Goal: Find specific page/section: Find specific page/section

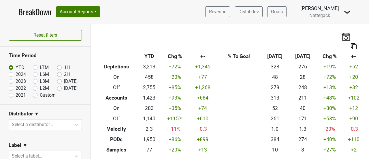
scroll to position [21, 0]
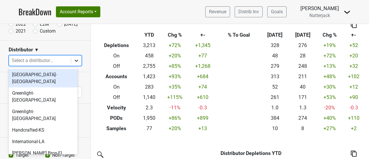
click at [74, 58] on icon at bounding box center [76, 61] width 6 height 6
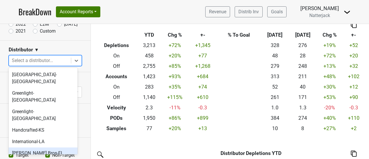
click at [58, 147] on div "[PERSON_NAME] Bros-FL" at bounding box center [43, 153] width 69 height 12
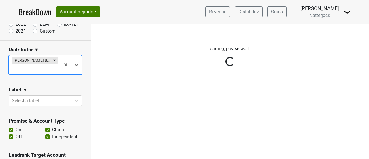
scroll to position [0, 0]
click at [12, 127] on div "Reset filters Time Period YTD LTM 1H 2024 L6M 2H 2023 L3M Aug '25 2022 L2M Sep …" at bounding box center [184, 91] width 369 height 135
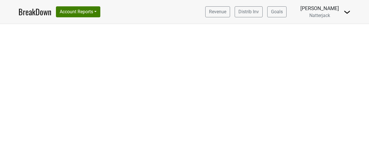
click at [11, 127] on div at bounding box center [184, 91] width 369 height 135
click at [99, 13] on button "Account Reports" at bounding box center [78, 11] width 44 height 11
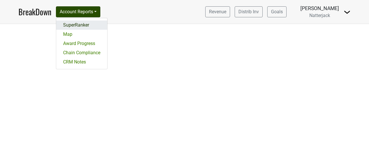
click at [90, 23] on link "SuperRanker" at bounding box center [81, 24] width 51 height 9
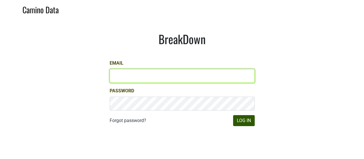
type input "[EMAIL_ADDRESS][DOMAIN_NAME]"
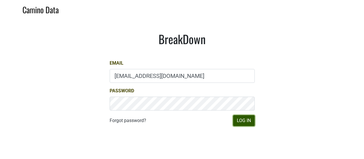
click at [246, 121] on button "Log In" at bounding box center [244, 120] width 22 height 11
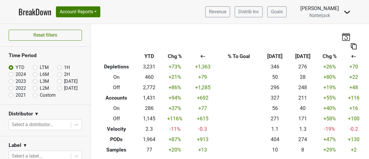
scroll to position [94, 0]
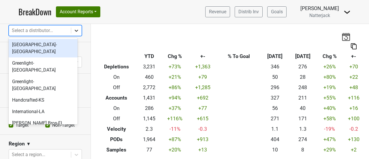
click at [73, 31] on icon at bounding box center [76, 31] width 6 height 6
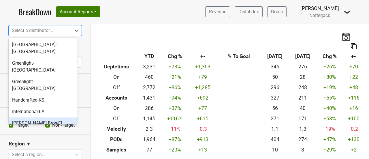
click at [54, 117] on div "[PERSON_NAME] Bros-FL" at bounding box center [43, 123] width 69 height 12
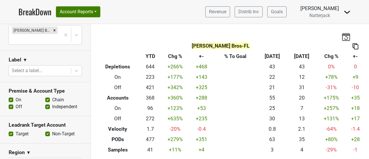
click at [16, 103] on label "Off" at bounding box center [19, 106] width 7 height 7
click at [11, 103] on input "Off" at bounding box center [11, 106] width 5 height 6
checkbox input "false"
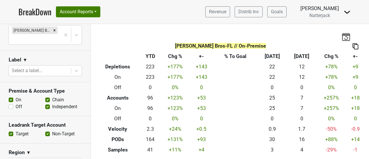
click at [52, 96] on label "Chain" at bounding box center [58, 99] width 12 height 7
click at [45, 96] on input "Chain" at bounding box center [47, 99] width 5 height 6
checkbox input "false"
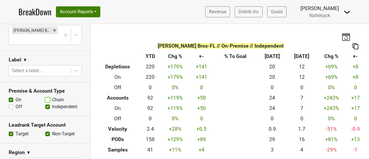
scroll to position [0, 0]
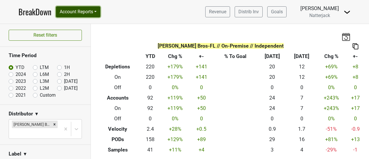
click at [99, 14] on button "Account Reports" at bounding box center [78, 11] width 44 height 11
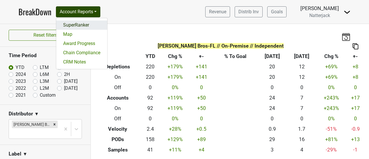
click at [92, 25] on link "SuperRanker" at bounding box center [81, 24] width 51 height 9
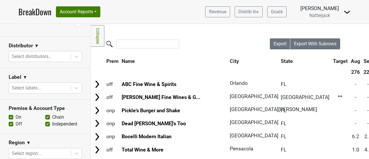
scroll to position [91, 0]
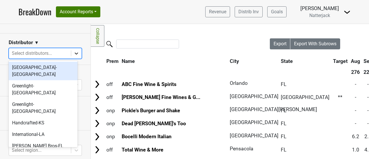
click at [73, 54] on icon at bounding box center [76, 53] width 6 height 6
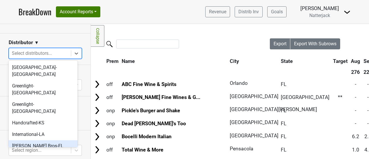
click at [59, 140] on div "Johnson Bros-FL" at bounding box center [43, 146] width 69 height 12
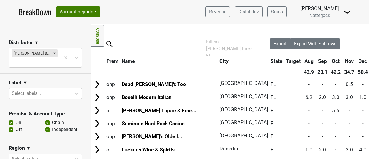
click at [52, 119] on label "Chain" at bounding box center [58, 122] width 12 height 7
click at [46, 119] on input "Chain" at bounding box center [47, 122] width 5 height 6
checkbox input "false"
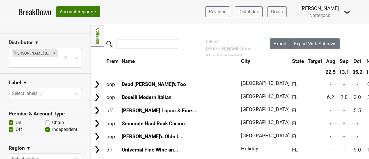
click at [16, 126] on label "Off" at bounding box center [19, 129] width 7 height 7
click at [9, 126] on input "Off" at bounding box center [11, 129] width 5 height 6
checkbox input "false"
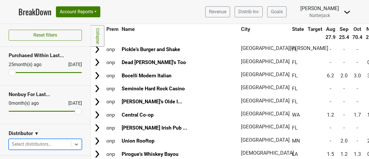
scroll to position [0, 0]
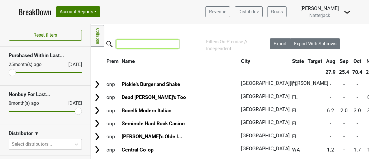
click at [148, 46] on input "search" at bounding box center [147, 43] width 63 height 9
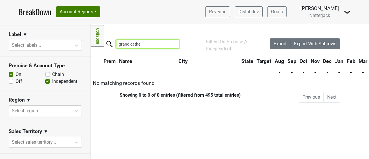
scroll to position [128, 0]
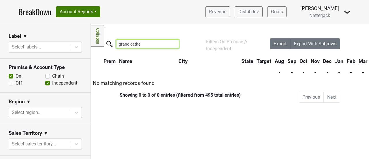
type input "grand cathe"
click at [16, 83] on label "Off" at bounding box center [19, 82] width 7 height 7
click at [12, 83] on input "Off" at bounding box center [11, 82] width 5 height 6
checkbox input "true"
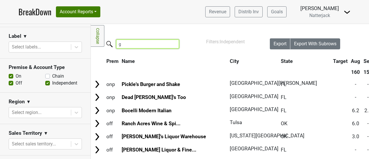
click at [137, 46] on input "g" at bounding box center [147, 43] width 63 height 9
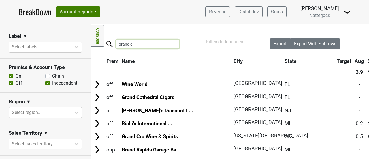
type input "grand c"
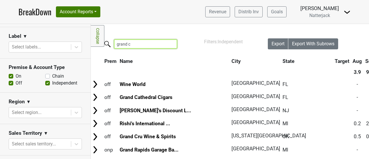
scroll to position [0, 0]
